Goal: Information Seeking & Learning: Learn about a topic

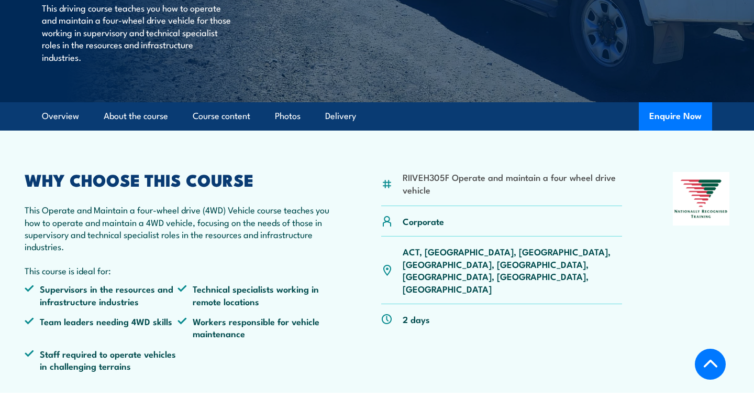
scroll to position [216, 0]
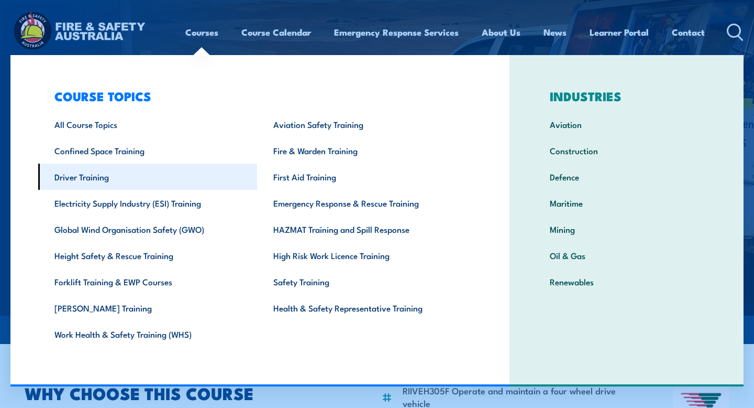
click at [116, 182] on link "Driver Training" at bounding box center [147, 176] width 219 height 26
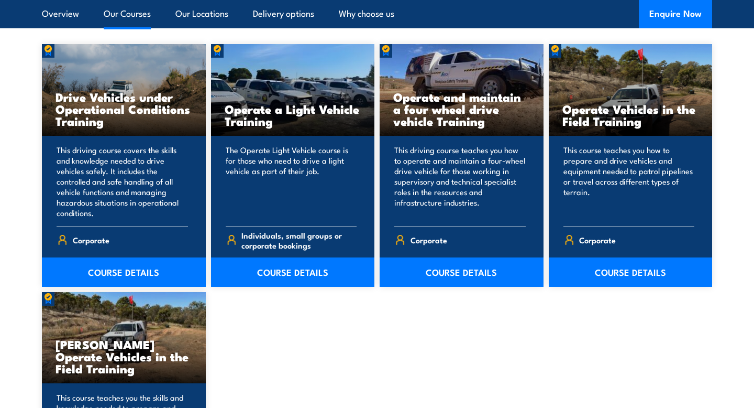
scroll to position [890, 0]
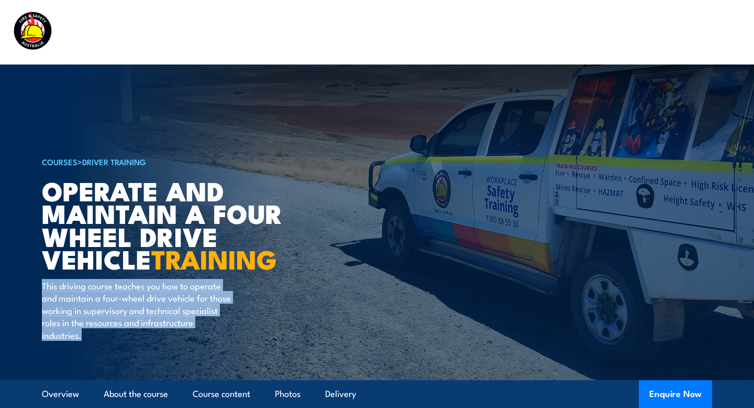
drag, startPoint x: 42, startPoint y: 285, endPoint x: 95, endPoint y: 342, distance: 77.5
click at [95, 342] on div "COURSES > Driver Training Operate and Maintain a Four Wheel Drive Vehicle TRAIN…" at bounding box center [171, 221] width 259 height 315
copy p "This driving course teaches you how to operate and maintain a four-wheel drive …"
